Goal: Information Seeking & Learning: Find specific page/section

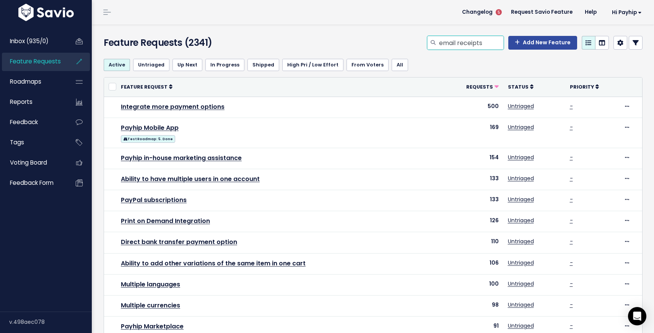
type input "email receipts"
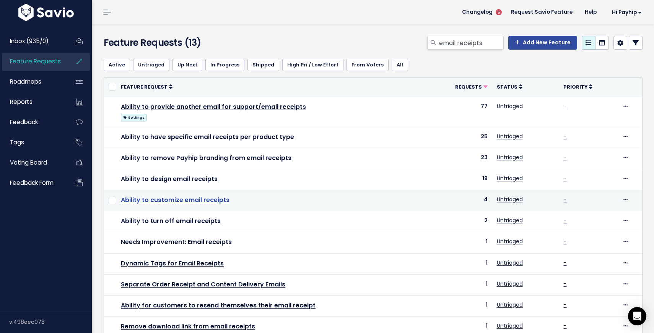
click at [189, 203] on link "Ability to customize email receipts" at bounding box center [175, 200] width 109 height 9
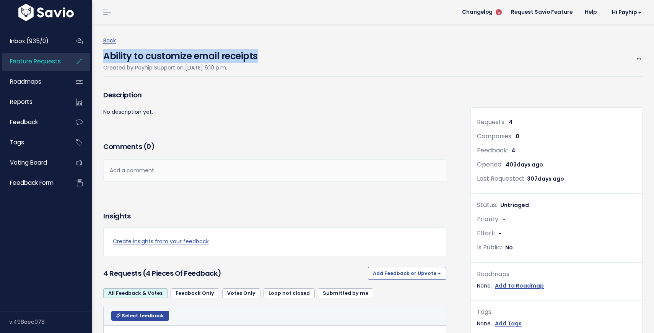
click at [103, 54] on div "Ability to customize email receipts Created by Payhip Support on Aug. 30, 2024,…" at bounding box center [372, 61] width 539 height 31
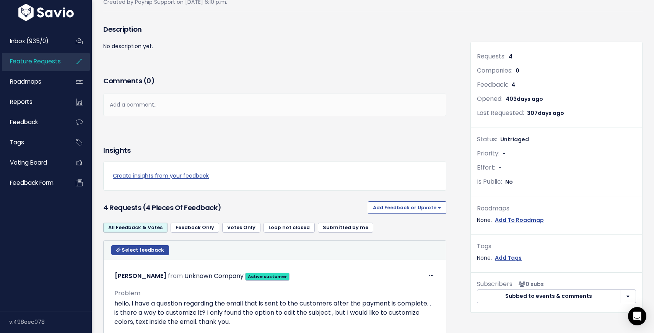
scroll to position [66, 0]
